Goal: Contribute content: Add original content to the website for others to see

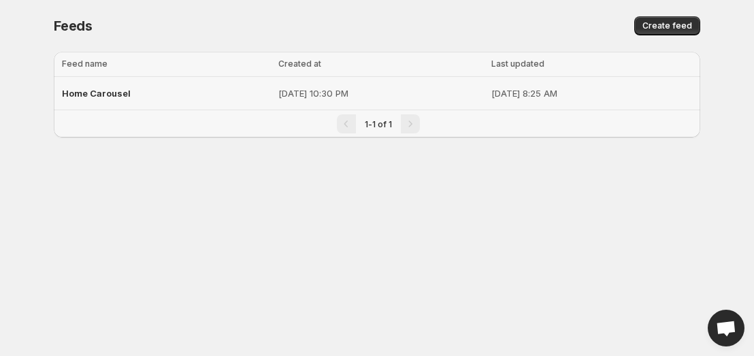
click at [100, 95] on span "Home Carousel" at bounding box center [96, 93] width 69 height 11
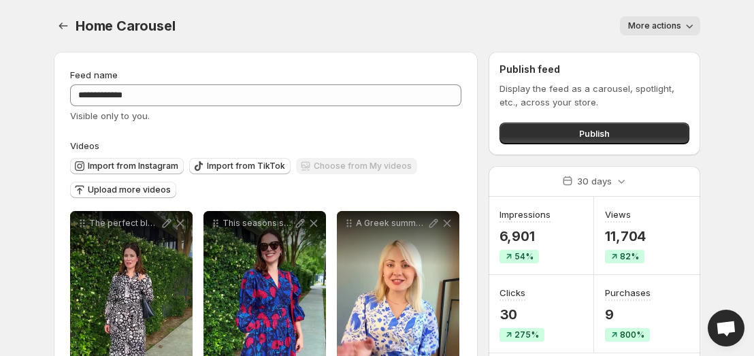
click at [147, 166] on span "Import from Instagram" at bounding box center [133, 166] width 91 height 11
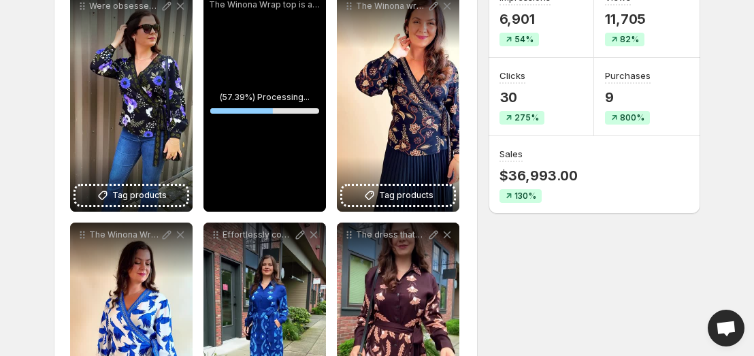
scroll to position [176, 0]
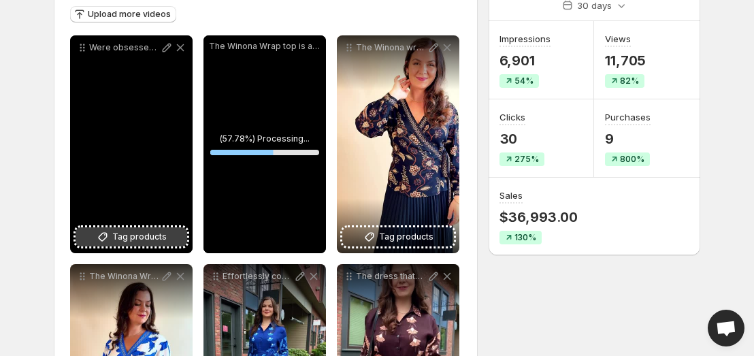
click at [131, 232] on span "Tag products" at bounding box center [139, 237] width 54 height 14
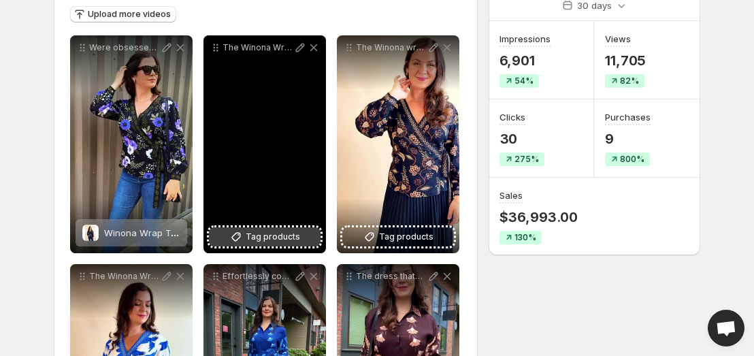
click at [295, 238] on span "Tag products" at bounding box center [273, 237] width 54 height 14
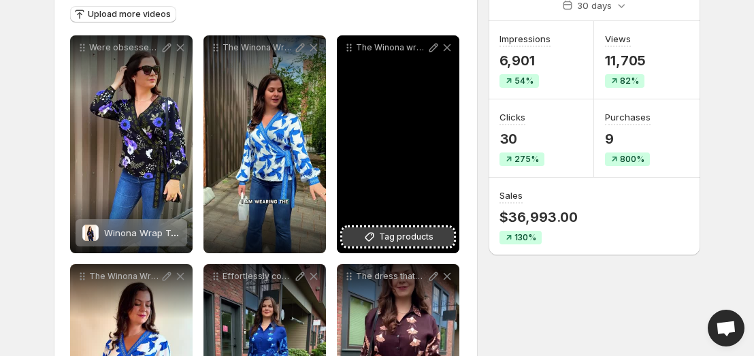
click at [410, 239] on span "Tag products" at bounding box center [406, 237] width 54 height 14
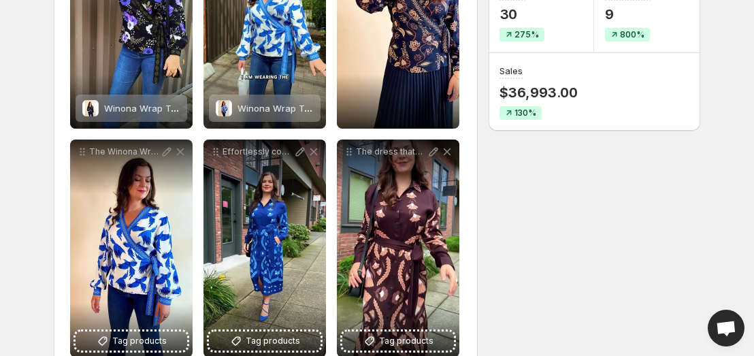
scroll to position [365, 0]
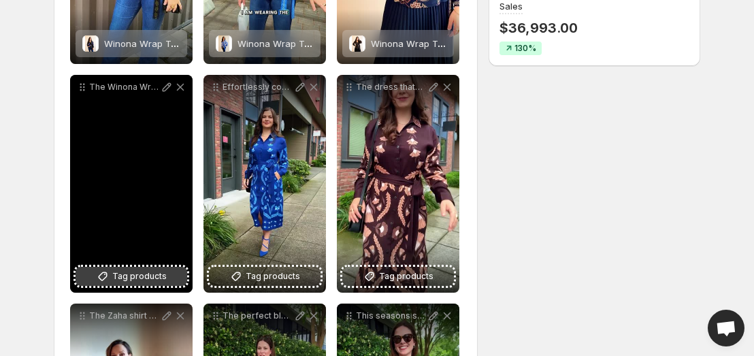
click at [163, 280] on span "Tag products" at bounding box center [139, 277] width 54 height 14
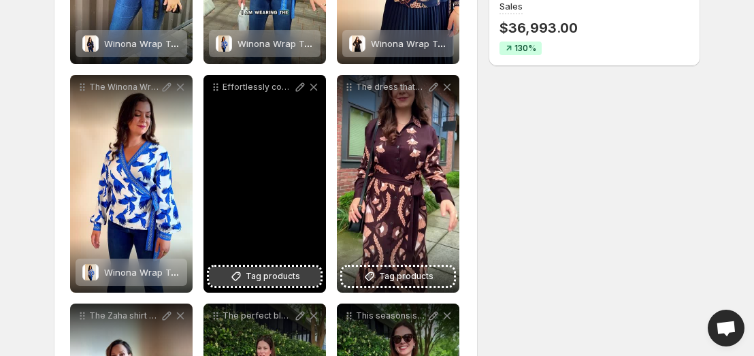
click at [265, 280] on span "Tag products" at bounding box center [273, 277] width 54 height 14
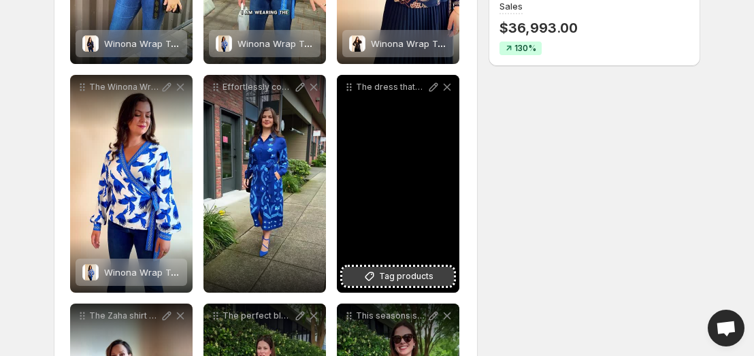
click at [412, 276] on span "Tag products" at bounding box center [406, 277] width 54 height 14
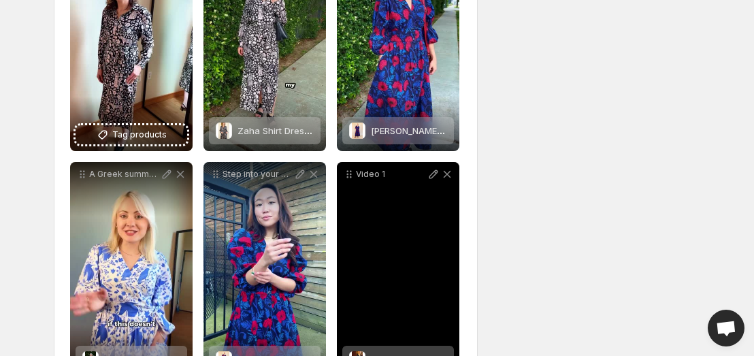
scroll to position [753, 0]
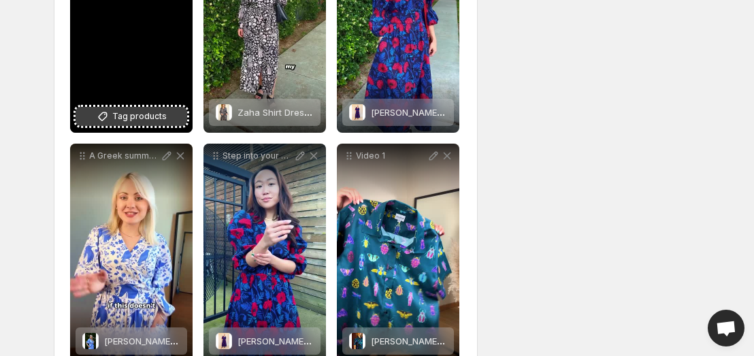
click at [146, 120] on span "Tag products" at bounding box center [139, 117] width 54 height 14
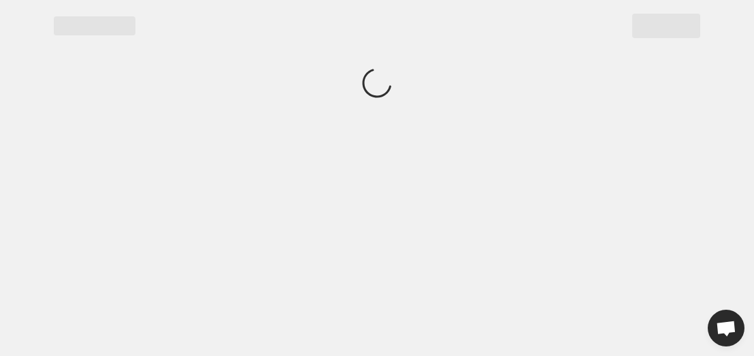
scroll to position [0, 0]
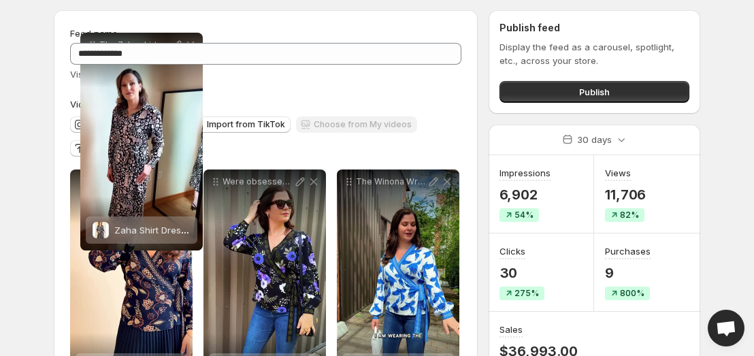
scroll to position [33, 0]
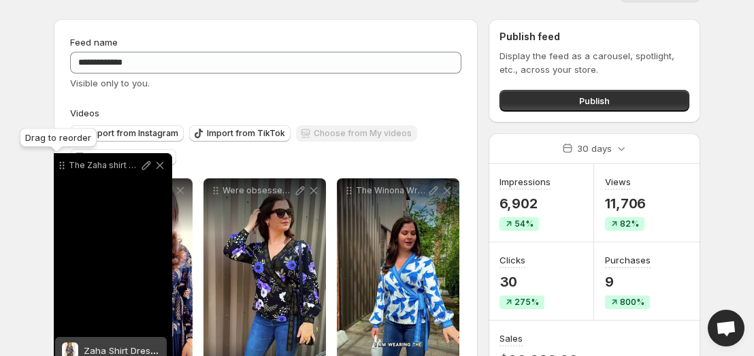
drag, startPoint x: 82, startPoint y: 238, endPoint x: 63, endPoint y: 170, distance: 70.9
click at [63, 170] on icon at bounding box center [62, 166] width 14 height 14
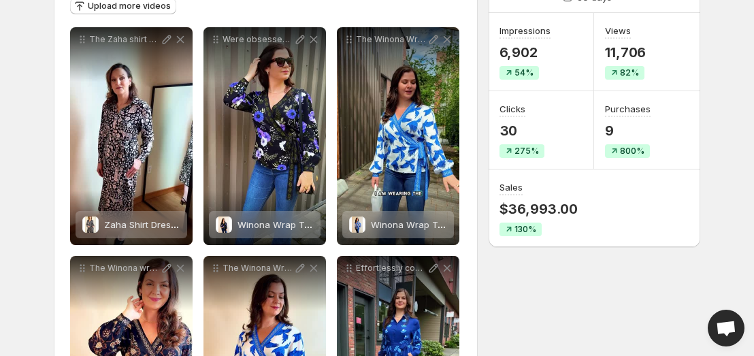
scroll to position [264, 0]
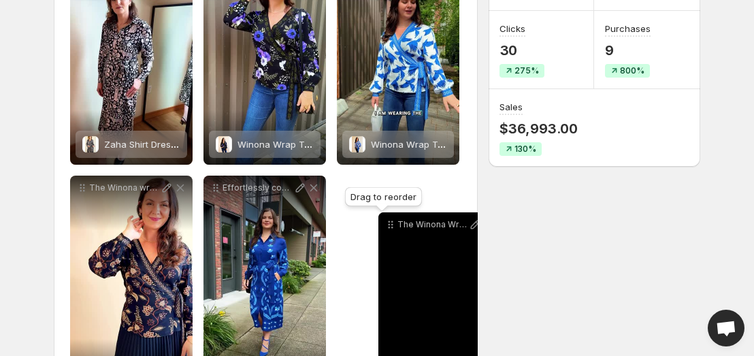
drag, startPoint x: 214, startPoint y: 191, endPoint x: 387, endPoint y: 227, distance: 177.3
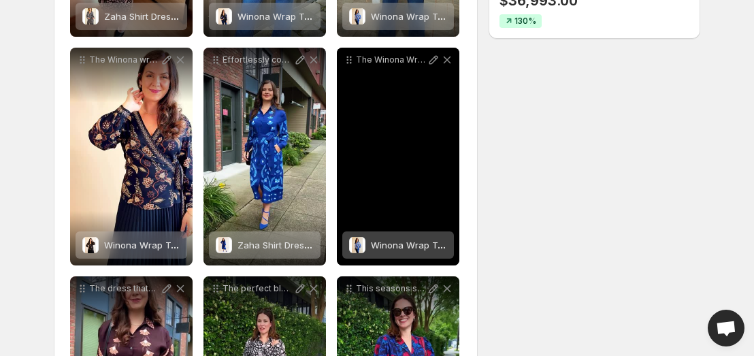
scroll to position [393, 0]
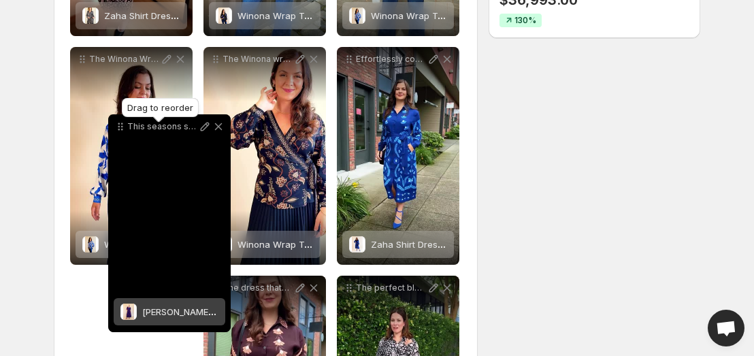
drag, startPoint x: 352, startPoint y: 290, endPoint x: 108, endPoint y: 118, distance: 298.5
click at [114, 120] on icon at bounding box center [121, 127] width 14 height 14
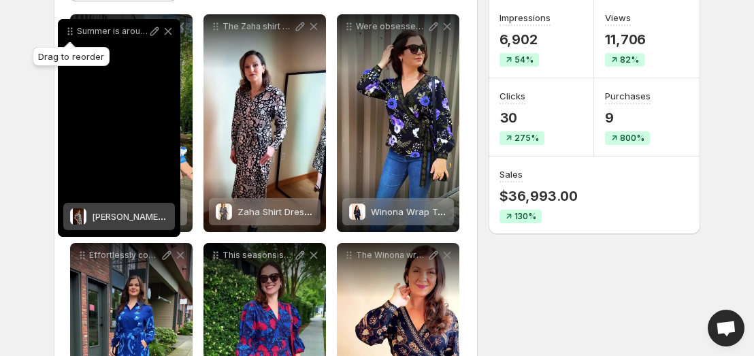
scroll to position [111, 0]
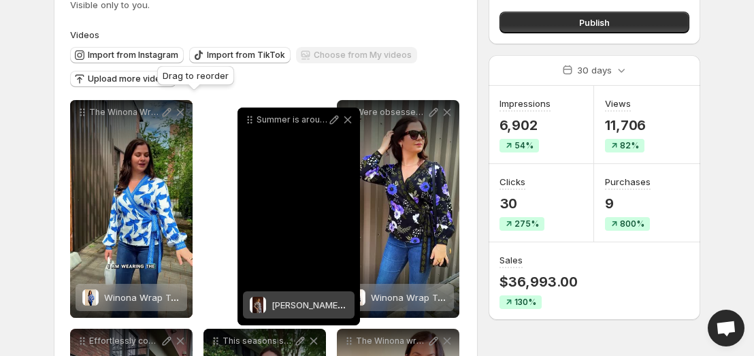
drag, startPoint x: 80, startPoint y: 95, endPoint x: 247, endPoint y: 123, distance: 169.8
click at [247, 123] on icon at bounding box center [250, 120] width 14 height 14
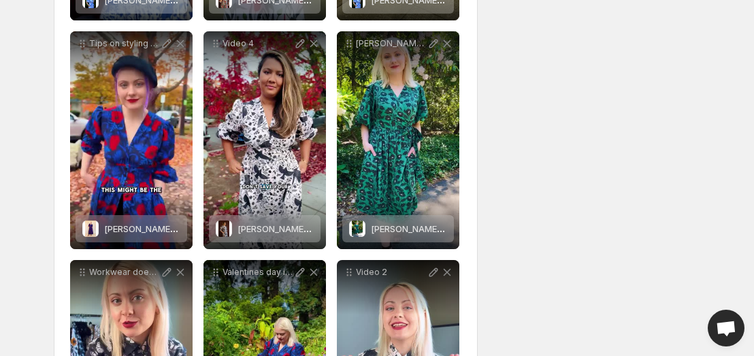
scroll to position [0, 0]
